Goal: Transaction & Acquisition: Download file/media

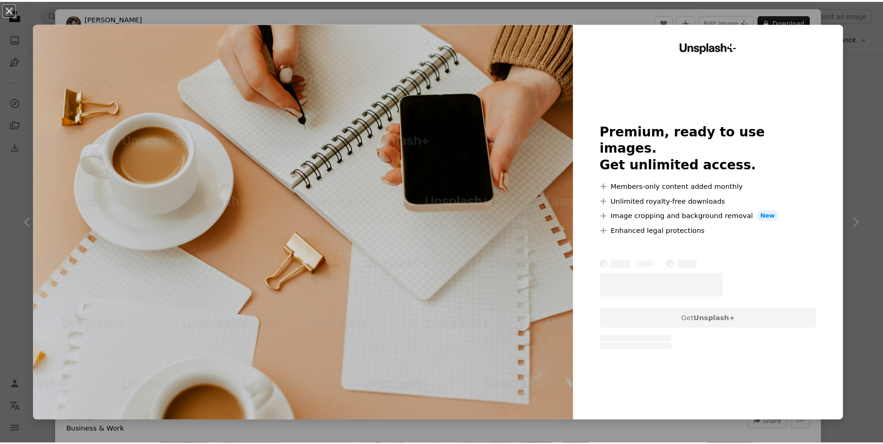
scroll to position [556, 0]
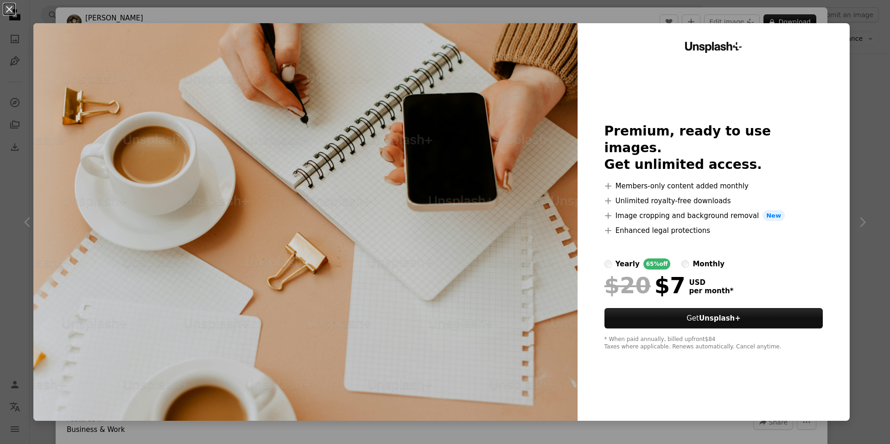
click at [859, 72] on div "An X shape Unsplash+ Premium, ready to use images. Get unlimited access. A plus…" at bounding box center [445, 222] width 890 height 444
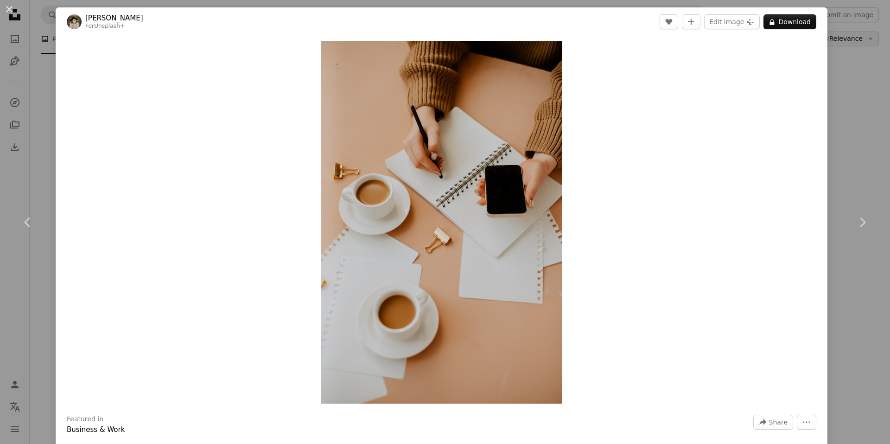
click at [844, 45] on div "An X shape Chevron left Chevron right [PERSON_NAME] For Unsplash+ A heart A plu…" at bounding box center [445, 222] width 890 height 444
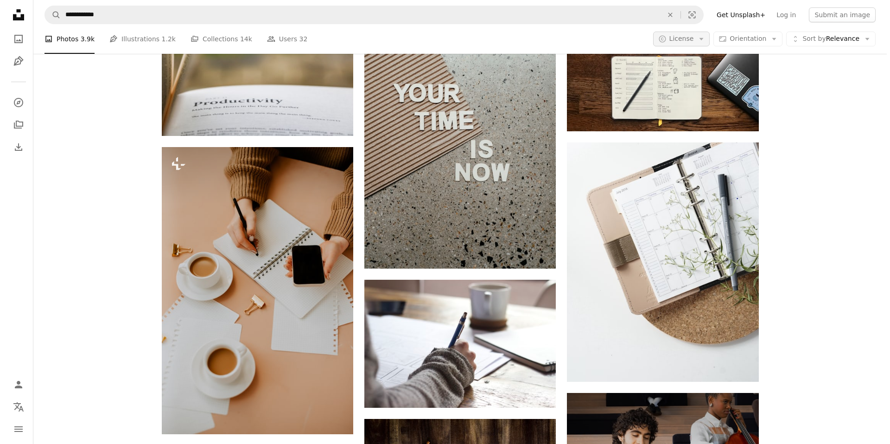
scroll to position [556, 0]
click at [670, 42] on icon "A copyright icon ©" at bounding box center [666, 39] width 8 height 8
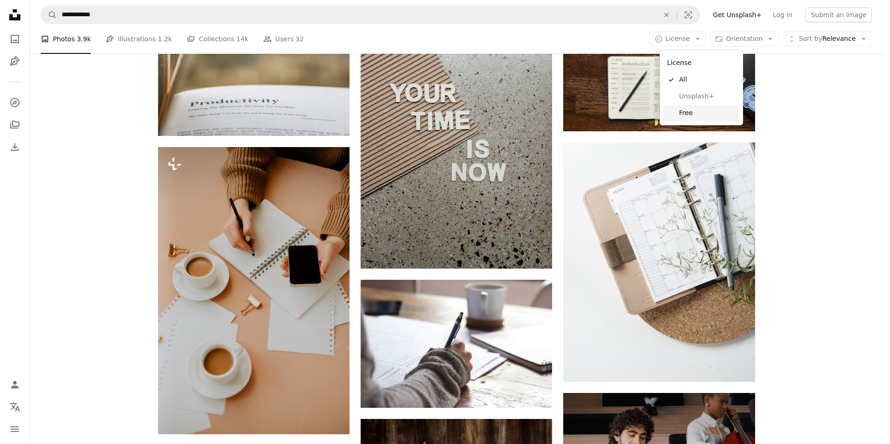
click at [674, 113] on link "Free" at bounding box center [701, 113] width 76 height 17
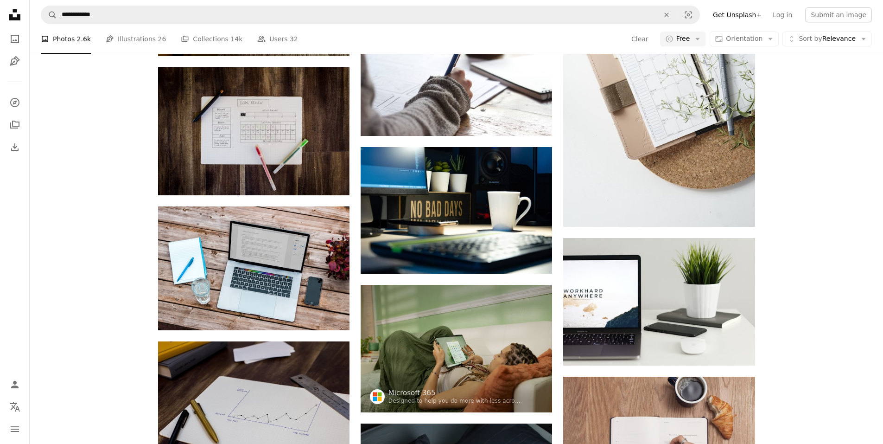
scroll to position [603, 0]
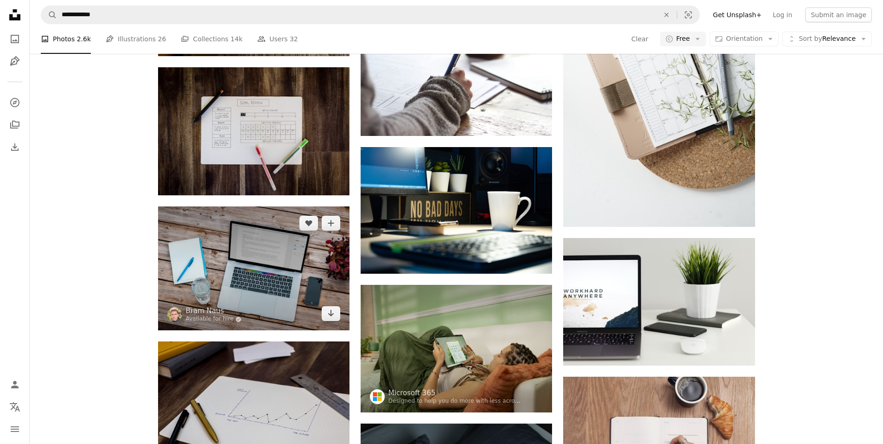
click at [283, 236] on img at bounding box center [253, 268] width 191 height 124
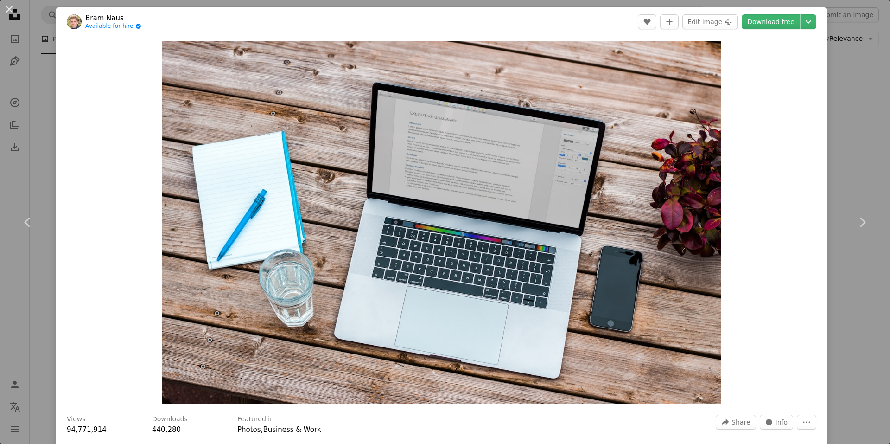
click at [845, 148] on div "An X shape Chevron left Chevron right [PERSON_NAME] Available for hire A checkm…" at bounding box center [445, 222] width 890 height 444
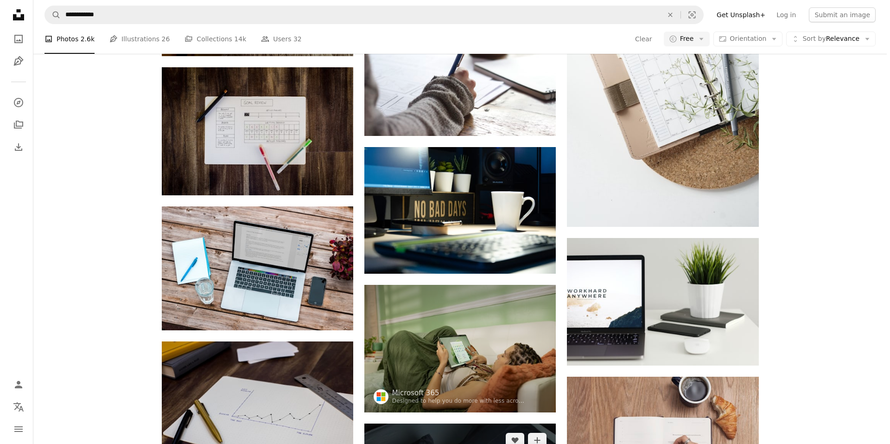
scroll to position [927, 0]
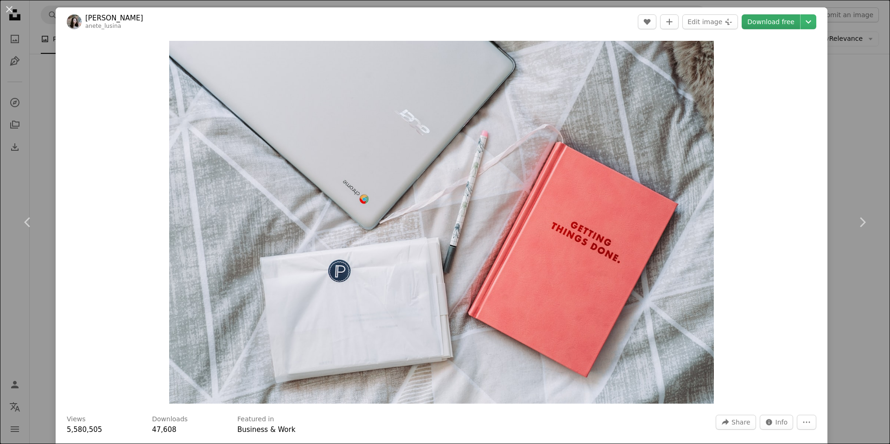
click at [776, 26] on link "Download free" at bounding box center [771, 21] width 58 height 15
